Goal: Information Seeking & Learning: Learn about a topic

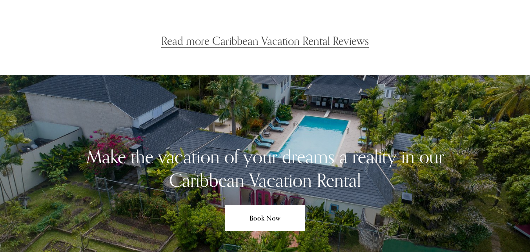
scroll to position [3730, 0]
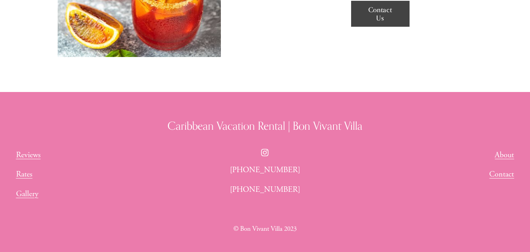
scroll to position [999, 0]
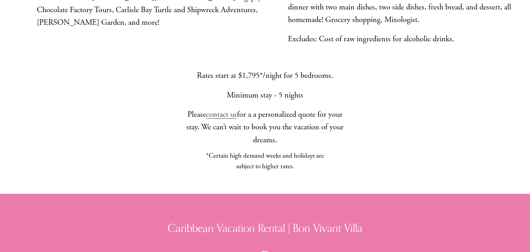
scroll to position [779, 0]
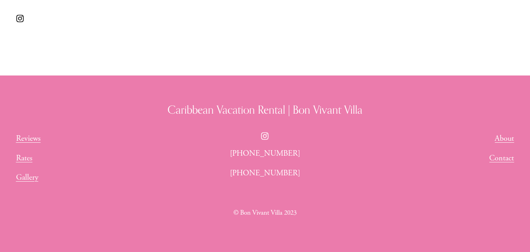
scroll to position [506, 0]
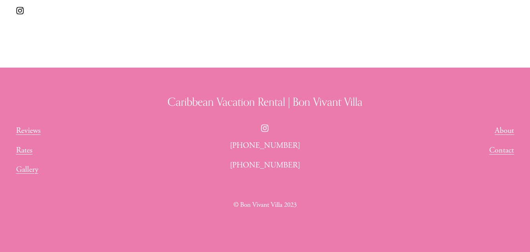
drag, startPoint x: 304, startPoint y: 144, endPoint x: 265, endPoint y: 147, distance: 38.5
click at [265, 147] on p "[PHONE_NUMBER]" at bounding box center [265, 145] width 121 height 13
copy p "365-3333"
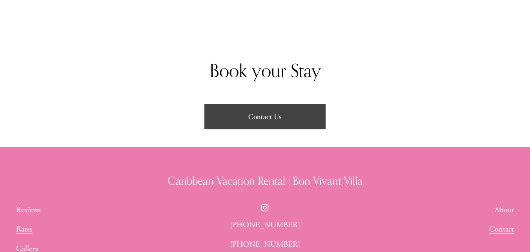
scroll to position [1099, 0]
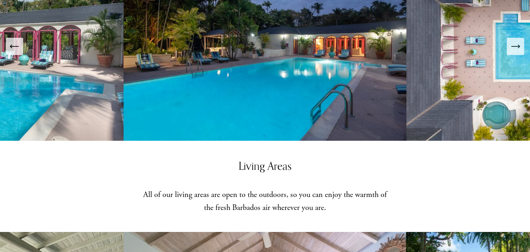
scroll to position [353, 0]
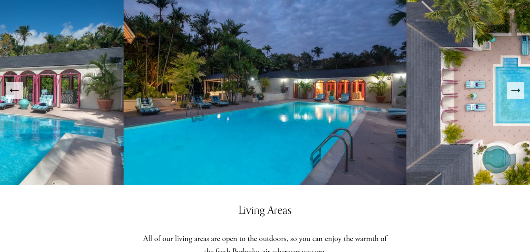
click at [522, 84] on button "Next Slide" at bounding box center [515, 90] width 17 height 17
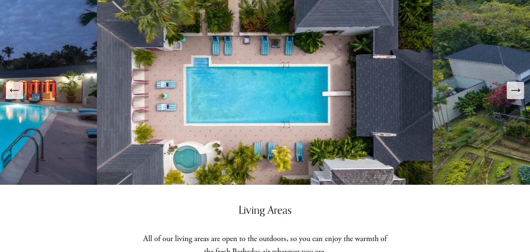
click at [523, 84] on button "Next Slide" at bounding box center [515, 90] width 17 height 17
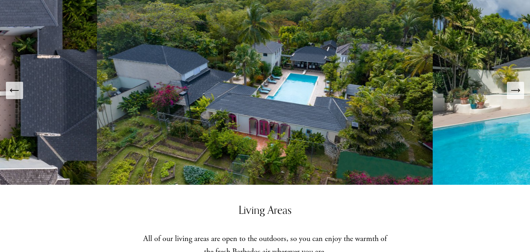
click at [517, 85] on icon "Next Slide" at bounding box center [515, 90] width 11 height 11
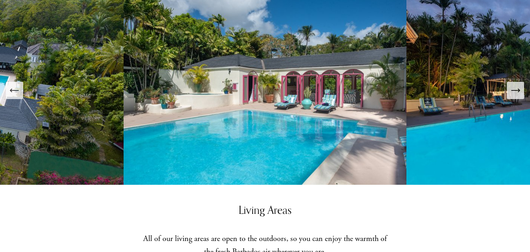
click at [517, 90] on icon "Next Slide" at bounding box center [516, 90] width 8 height 0
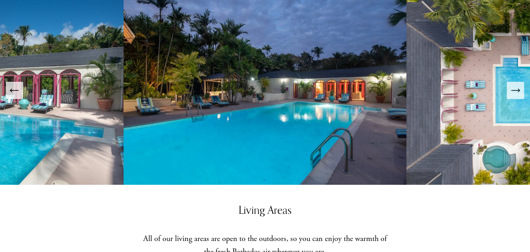
click at [517, 90] on icon "Next Slide" at bounding box center [516, 90] width 8 height 0
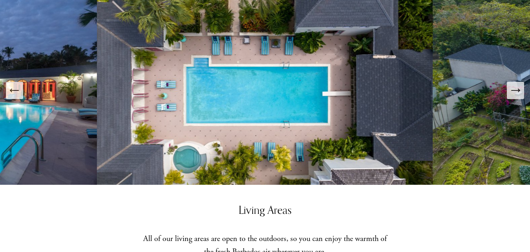
click at [517, 90] on icon "Next Slide" at bounding box center [516, 90] width 8 height 0
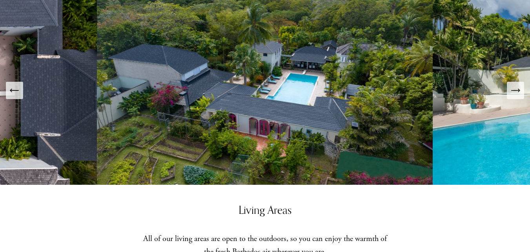
click at [509, 82] on button "Next Slide" at bounding box center [515, 90] width 17 height 17
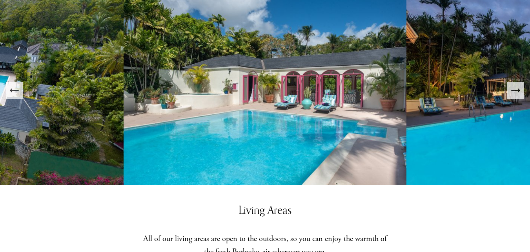
click at [509, 82] on button "Next Slide" at bounding box center [515, 90] width 17 height 17
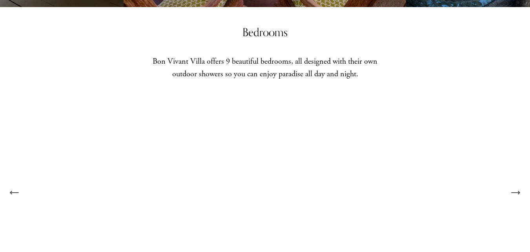
scroll to position [903, 0]
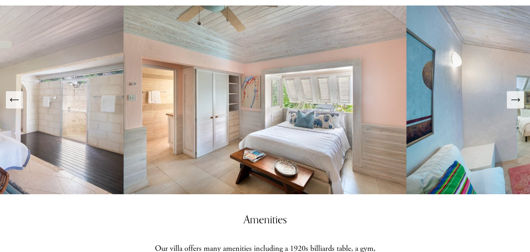
click at [514, 94] on icon "Next Slide" at bounding box center [515, 99] width 11 height 11
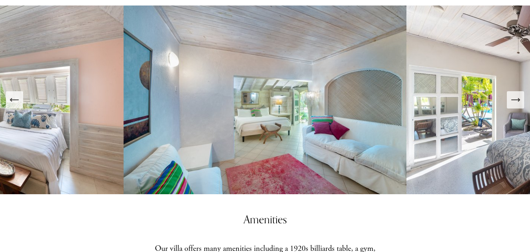
click at [515, 95] on icon "Next Slide" at bounding box center [515, 99] width 11 height 11
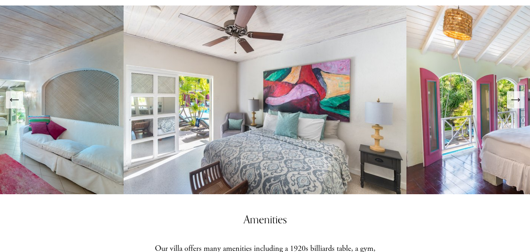
click at [515, 95] on icon "Next Slide" at bounding box center [515, 99] width 11 height 11
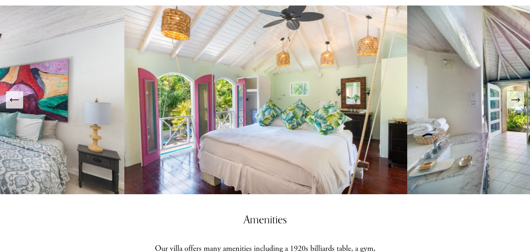
click at [515, 95] on icon "Next Slide" at bounding box center [515, 99] width 11 height 11
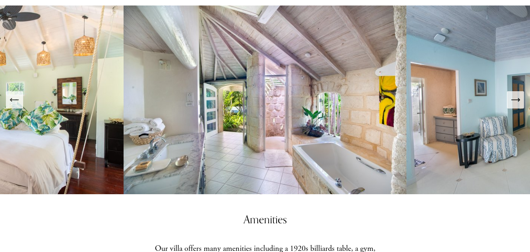
click at [515, 95] on icon "Next Slide" at bounding box center [515, 99] width 11 height 11
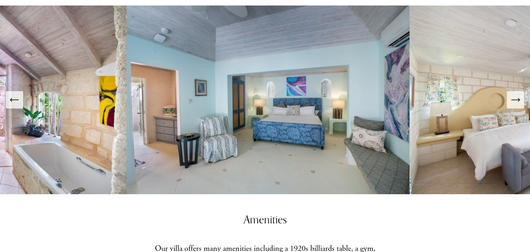
click at [515, 95] on icon "Next Slide" at bounding box center [515, 99] width 11 height 11
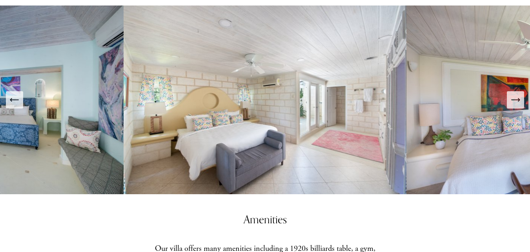
click at [515, 95] on icon "Next Slide" at bounding box center [515, 99] width 11 height 11
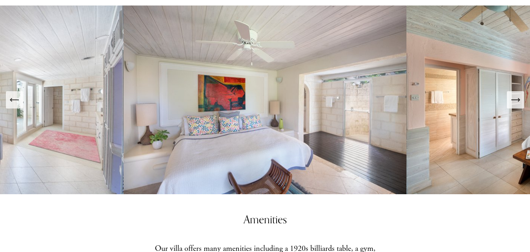
click at [515, 96] on icon "Next Slide" at bounding box center [515, 99] width 11 height 11
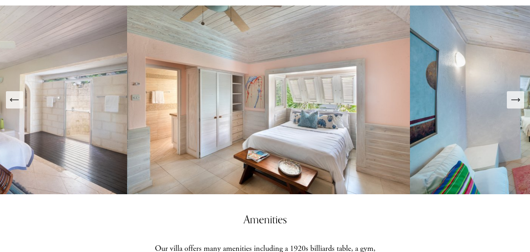
click at [515, 96] on icon "Next Slide" at bounding box center [515, 99] width 11 height 11
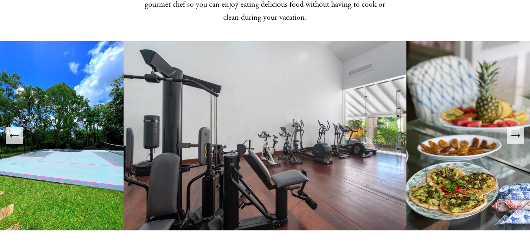
scroll to position [1217, 0]
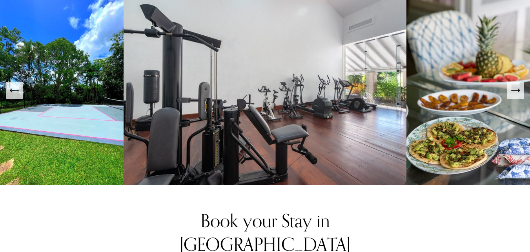
click at [523, 84] on button "Next Slide" at bounding box center [515, 90] width 17 height 17
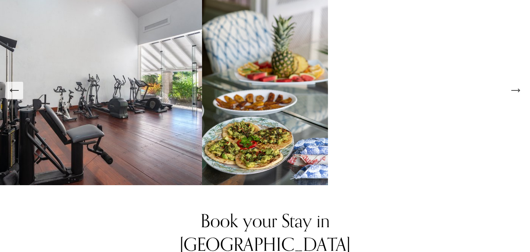
click at [523, 84] on button "Next Slide" at bounding box center [515, 90] width 17 height 17
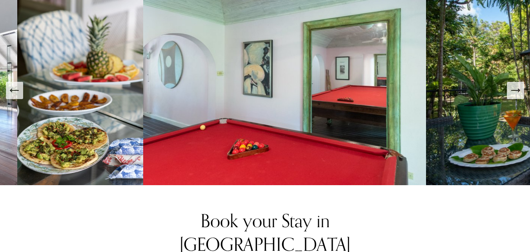
click at [523, 84] on button "Next Slide" at bounding box center [515, 90] width 17 height 17
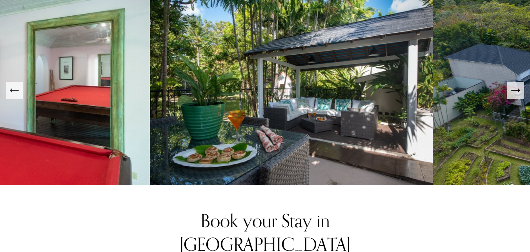
click at [523, 84] on button "Next Slide" at bounding box center [515, 90] width 17 height 17
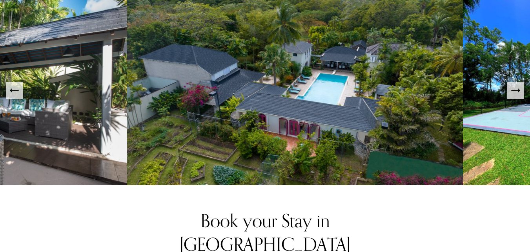
click at [523, 84] on button "Next Slide" at bounding box center [515, 90] width 17 height 17
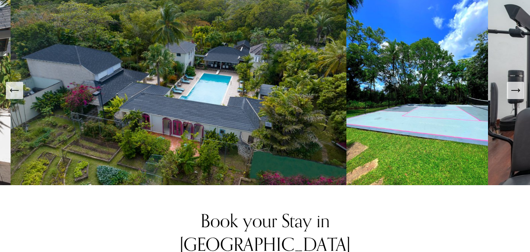
click at [523, 84] on button "Next Slide" at bounding box center [515, 90] width 17 height 17
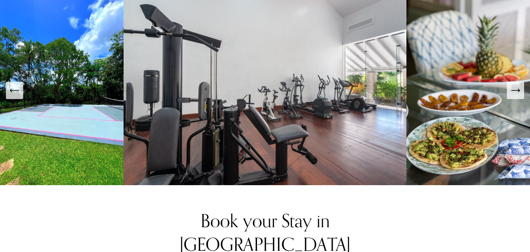
click at [523, 84] on button "Next Slide" at bounding box center [515, 90] width 17 height 17
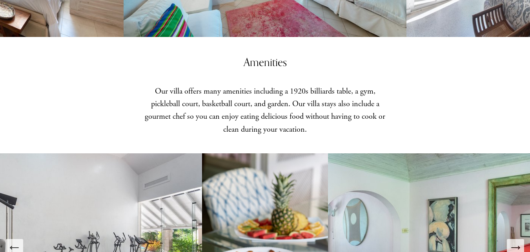
scroll to position [942, 0]
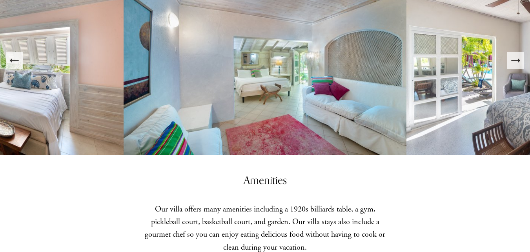
click at [512, 56] on icon "Next Slide" at bounding box center [515, 60] width 11 height 11
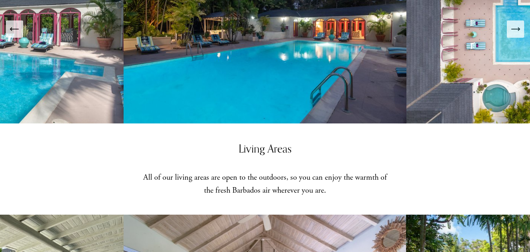
scroll to position [314, 0]
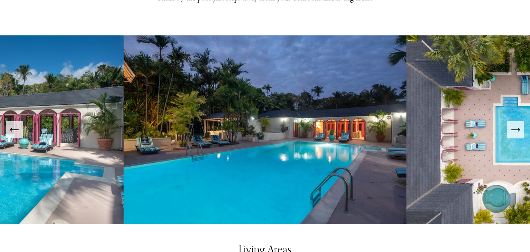
click at [514, 125] on div "Next Slide" at bounding box center [515, 129] width 11 height 11
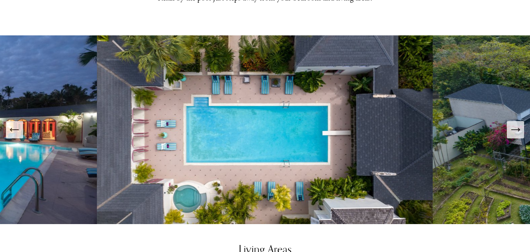
click at [514, 125] on div "Next Slide" at bounding box center [515, 129] width 11 height 11
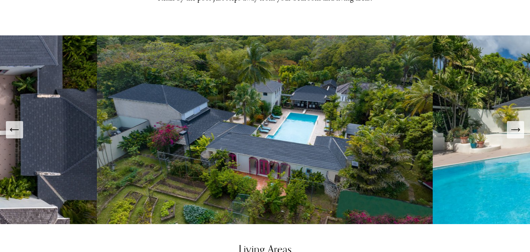
click at [514, 124] on icon "Next Slide" at bounding box center [515, 129] width 11 height 11
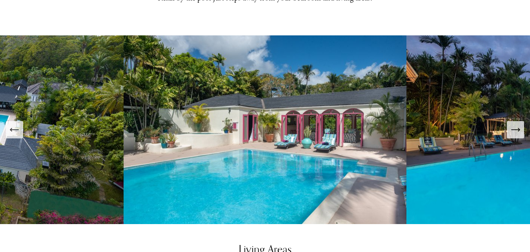
click at [514, 124] on icon "Next Slide" at bounding box center [515, 129] width 11 height 11
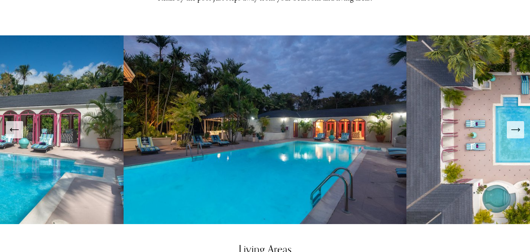
click at [514, 124] on icon "Next Slide" at bounding box center [515, 129] width 11 height 11
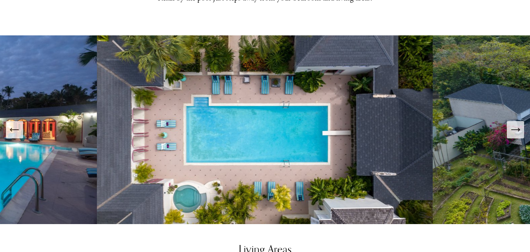
click at [512, 124] on icon "Next Slide" at bounding box center [515, 129] width 11 height 11
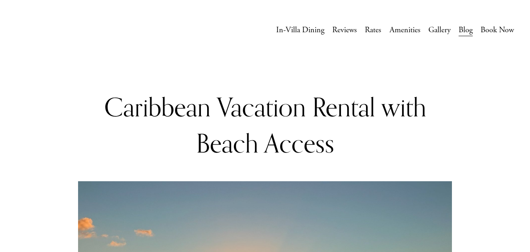
scroll to position [196, 0]
